Goal: Task Accomplishment & Management: Use online tool/utility

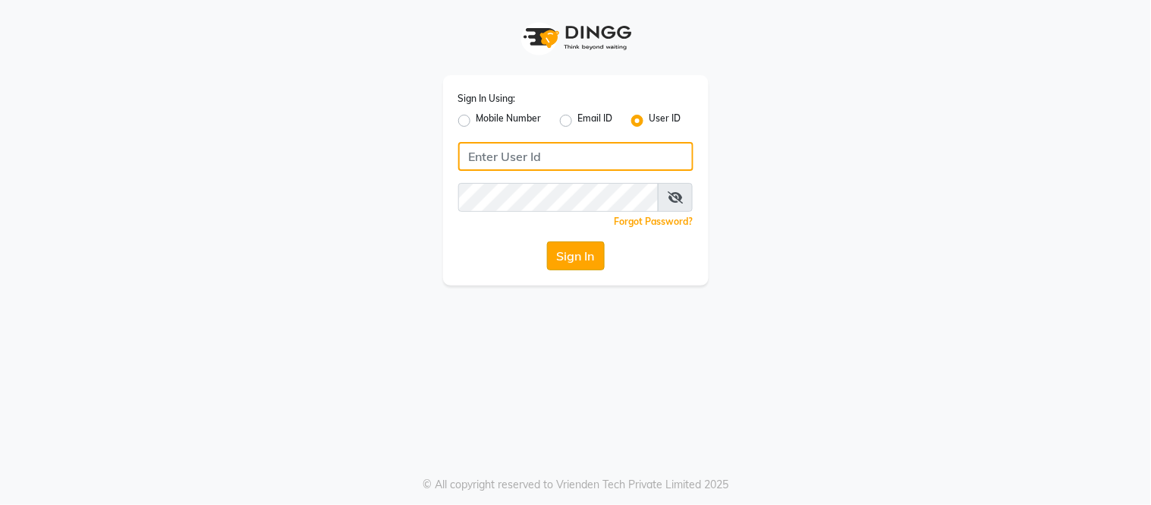
type input "tress & beyond"
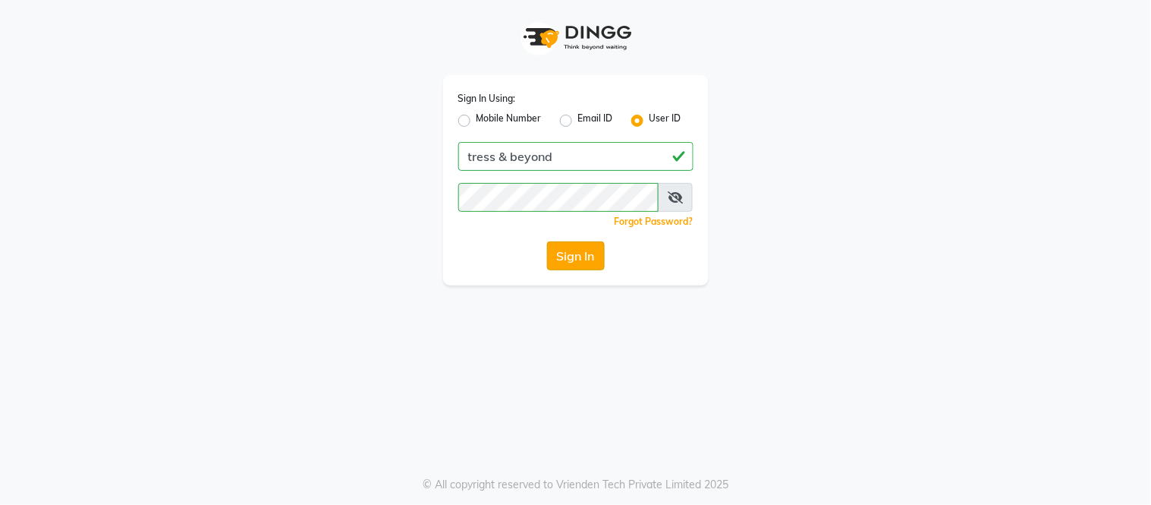
click at [581, 247] on button "Sign In" at bounding box center [576, 255] width 58 height 29
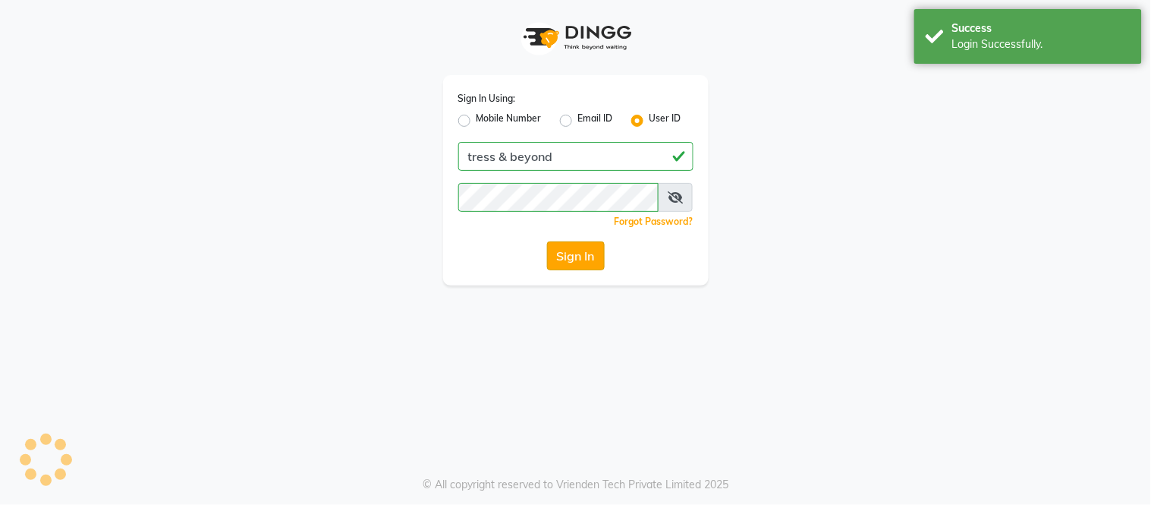
select select "service"
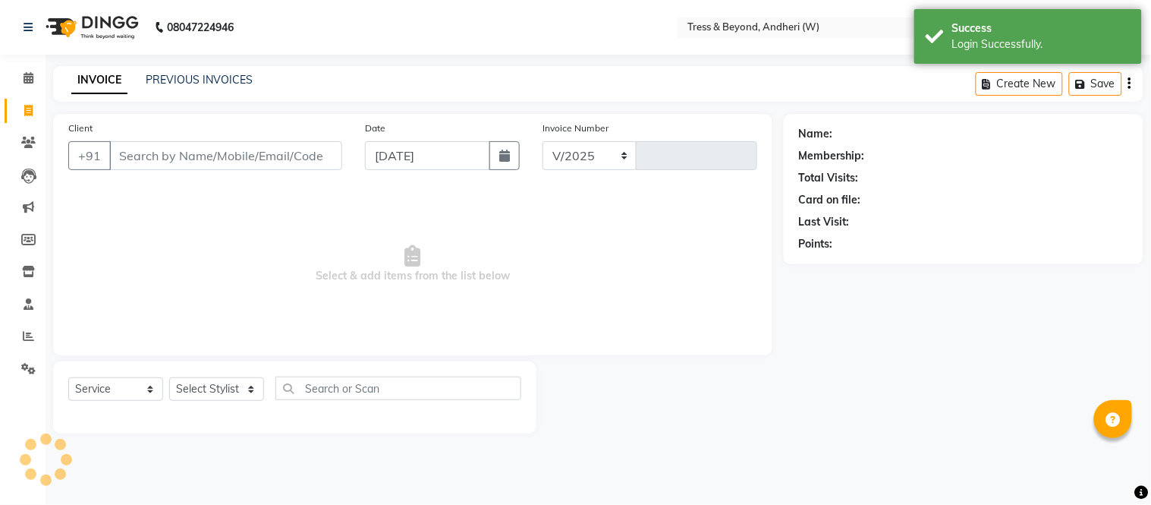
select select "4368"
type input "0384"
